Goal: Complete application form

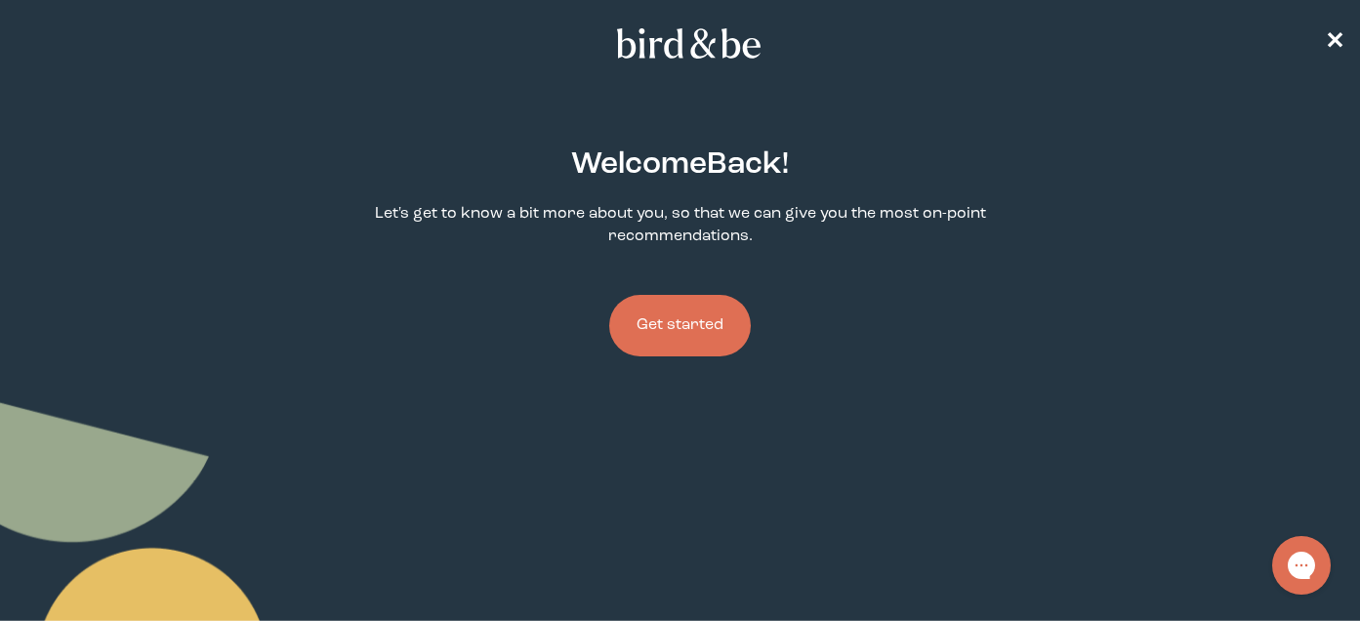
click at [704, 338] on button "Get started" at bounding box center [680, 326] width 142 height 62
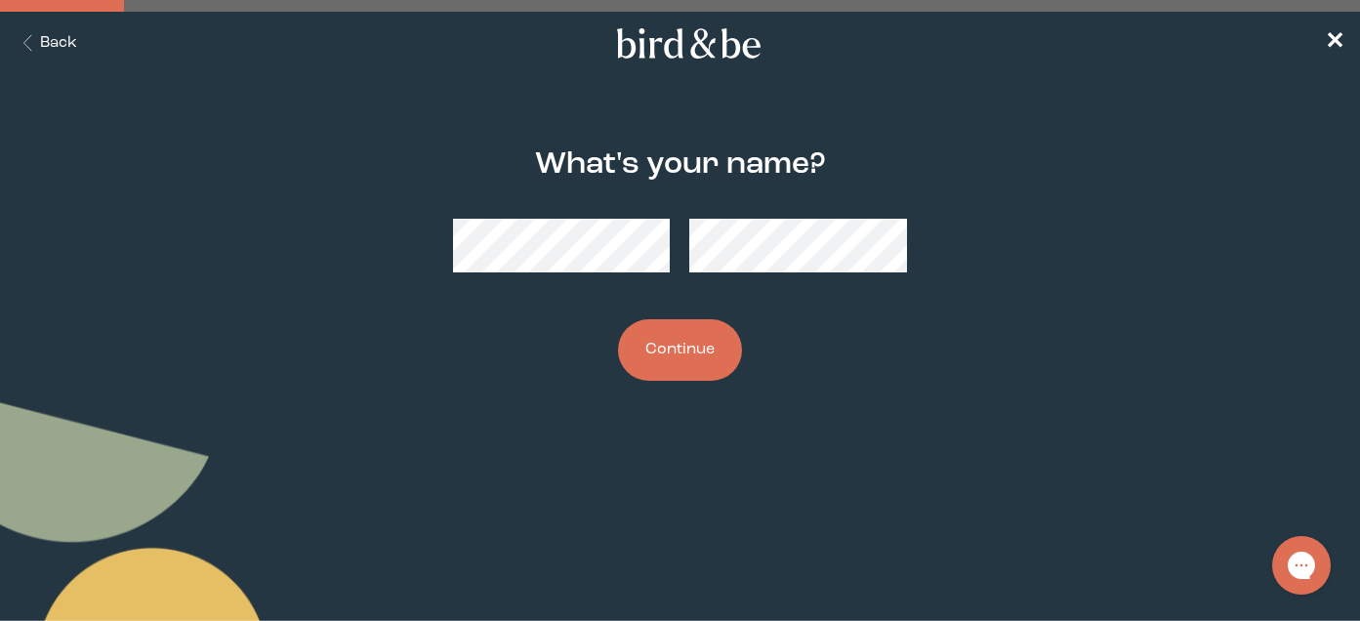
click at [691, 338] on button "Continue" at bounding box center [680, 350] width 124 height 62
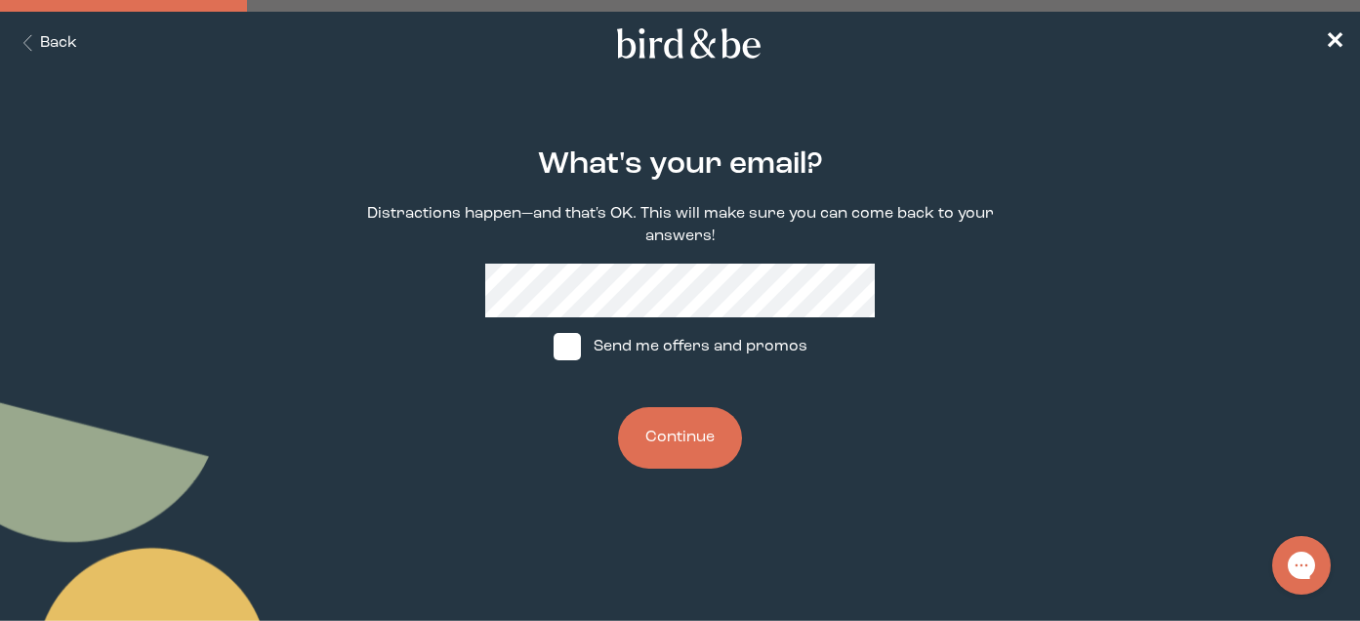
click at [688, 446] on button "Continue" at bounding box center [680, 438] width 124 height 62
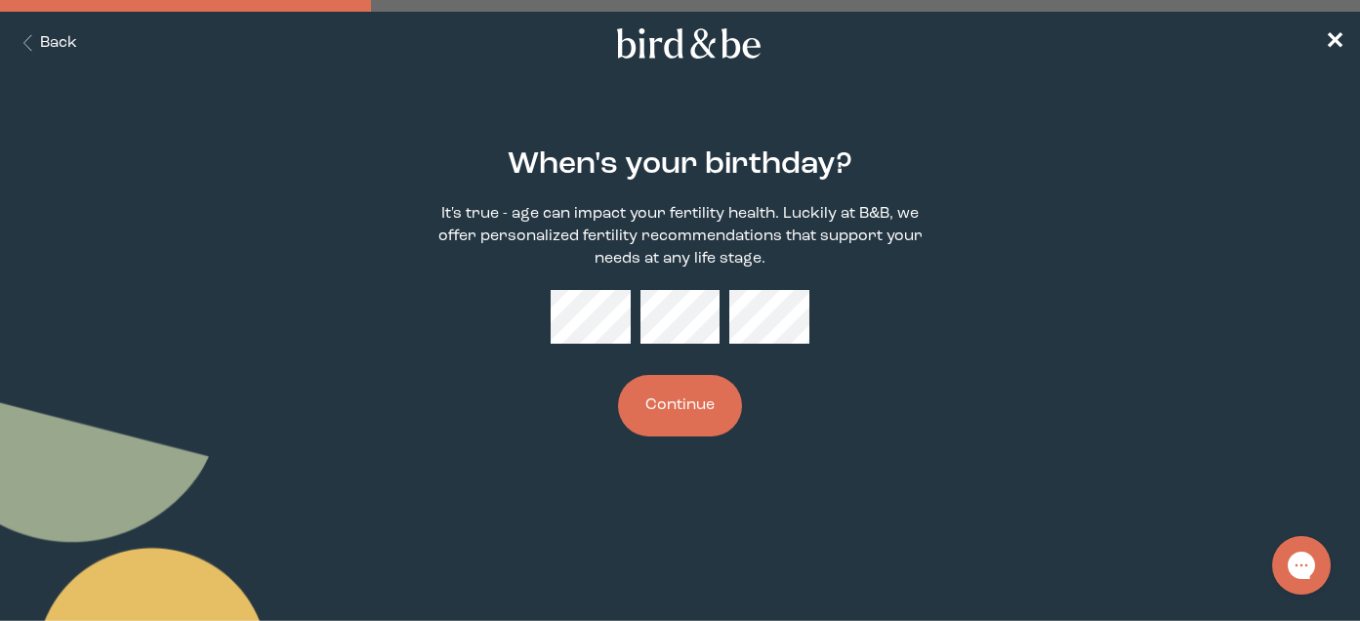
click at [672, 412] on button "Continue" at bounding box center [680, 406] width 124 height 62
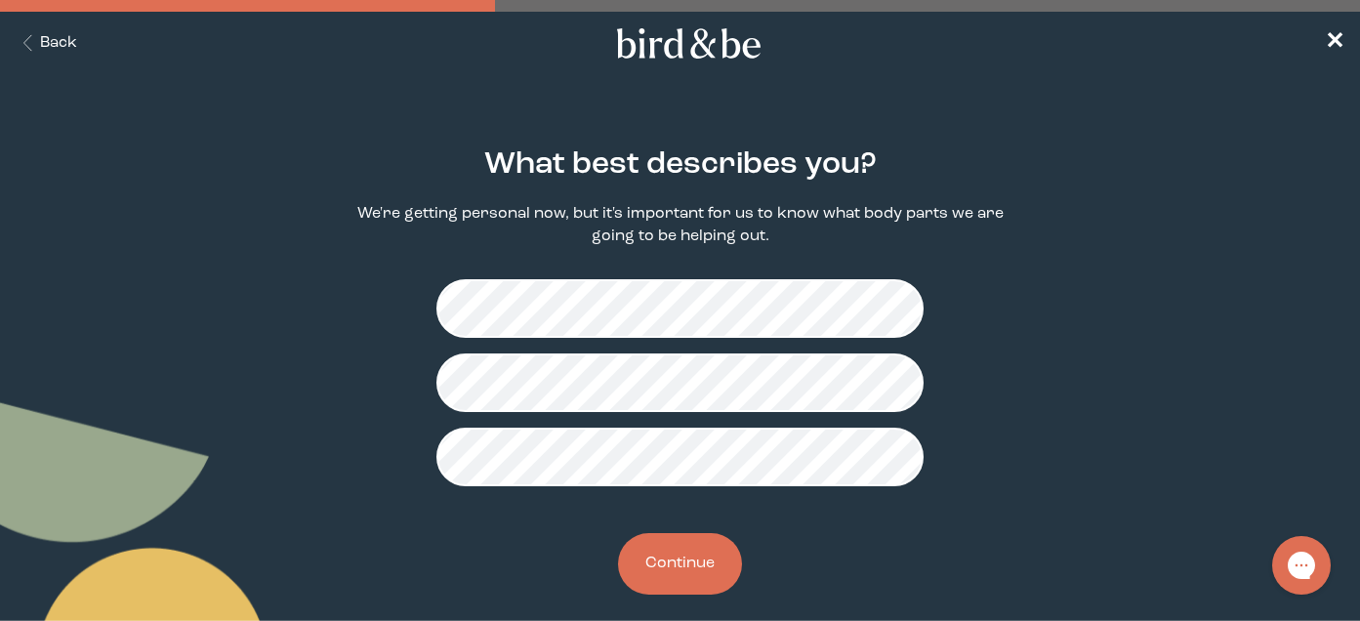
click at [676, 551] on button "Continue" at bounding box center [680, 564] width 124 height 62
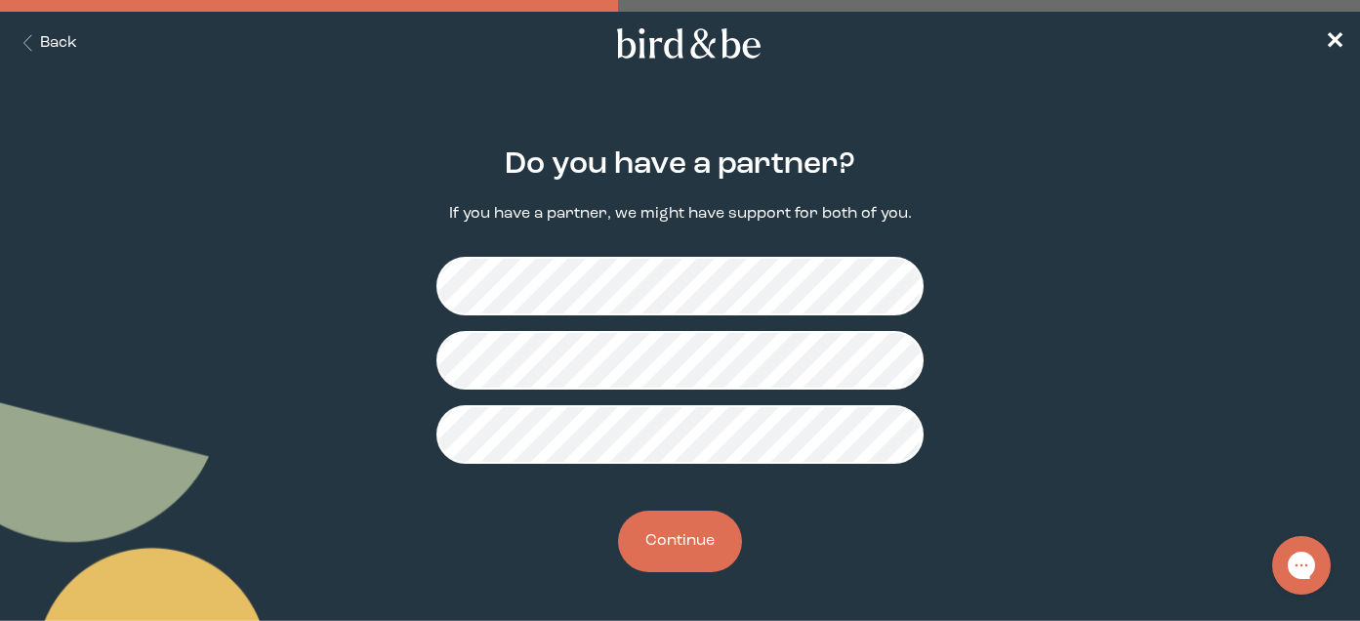
click at [685, 551] on button "Continue" at bounding box center [680, 542] width 124 height 62
click at [1333, 42] on span "✕" at bounding box center [1335, 43] width 20 height 23
